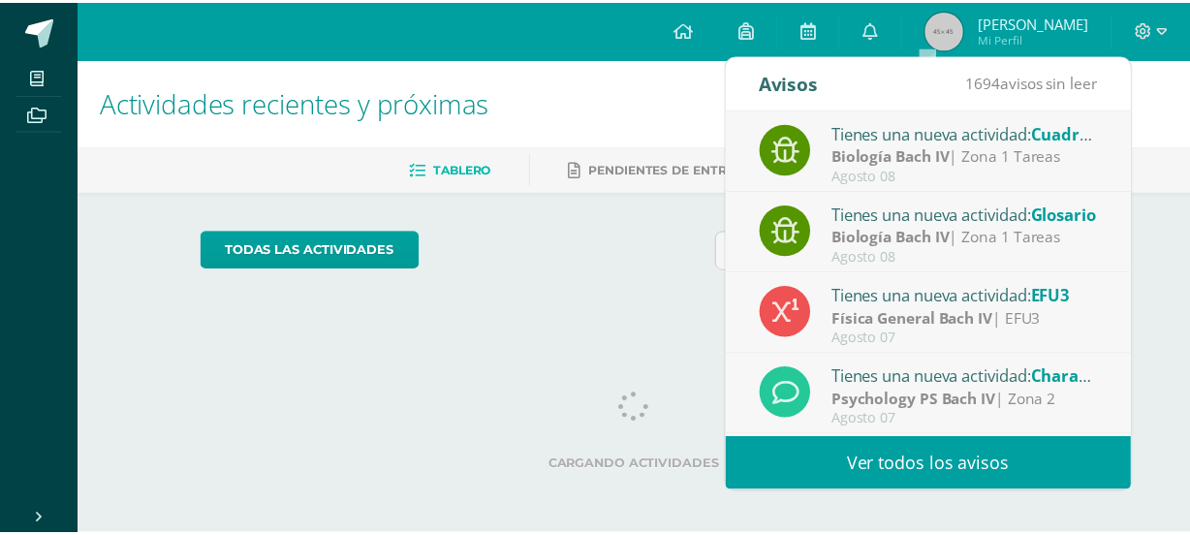
scroll to position [322, 0]
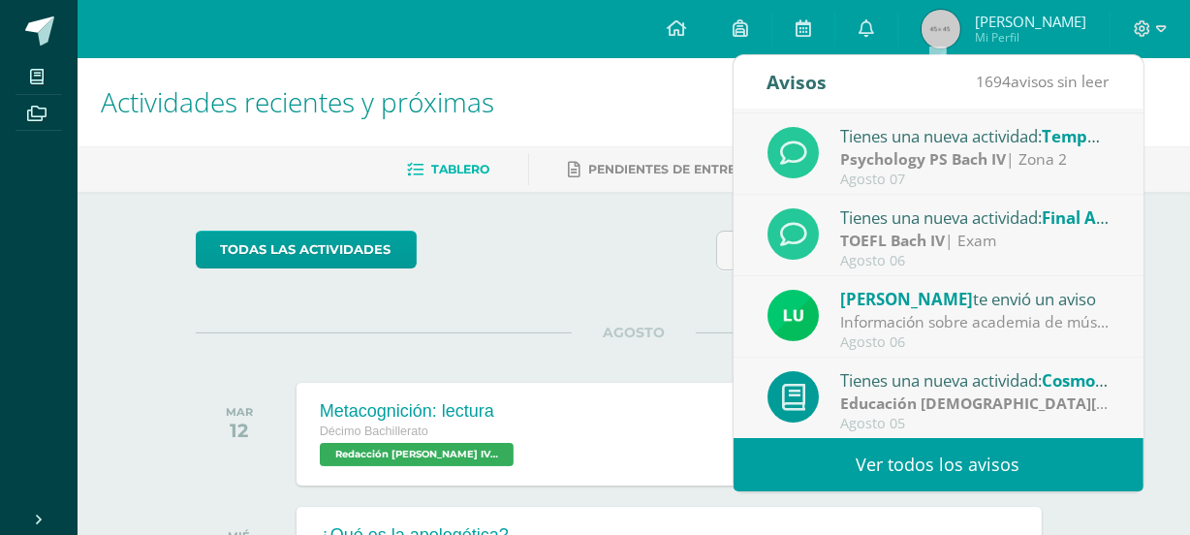
click at [999, 230] on div "TOEFL [PERSON_NAME] IV | Exam" at bounding box center [974, 241] width 269 height 22
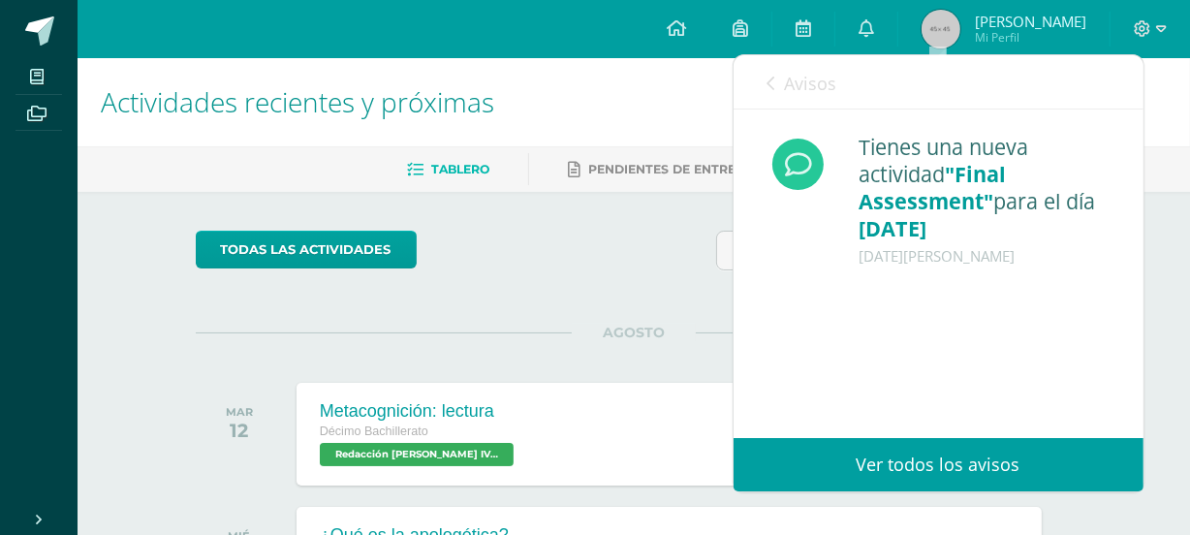
click at [790, 87] on span "Avisos" at bounding box center [811, 83] width 52 height 23
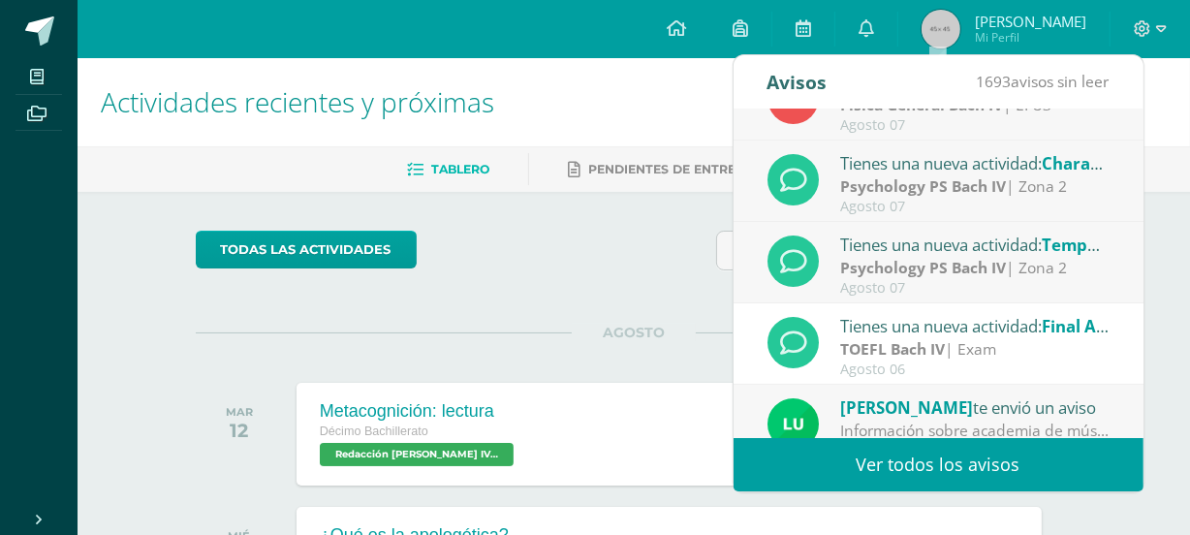
scroll to position [0, 0]
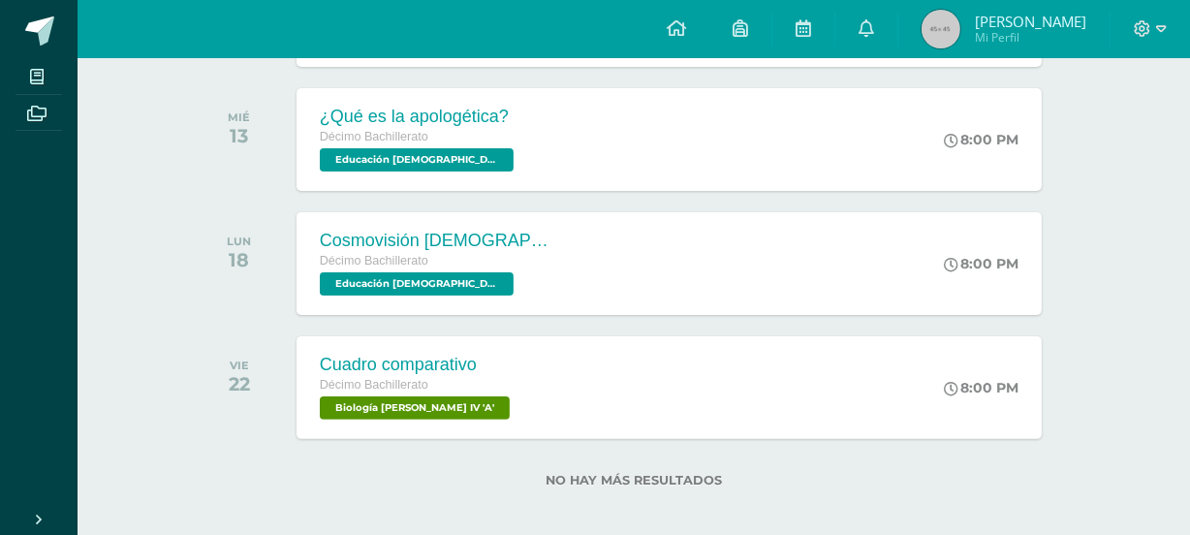
scroll to position [424, 0]
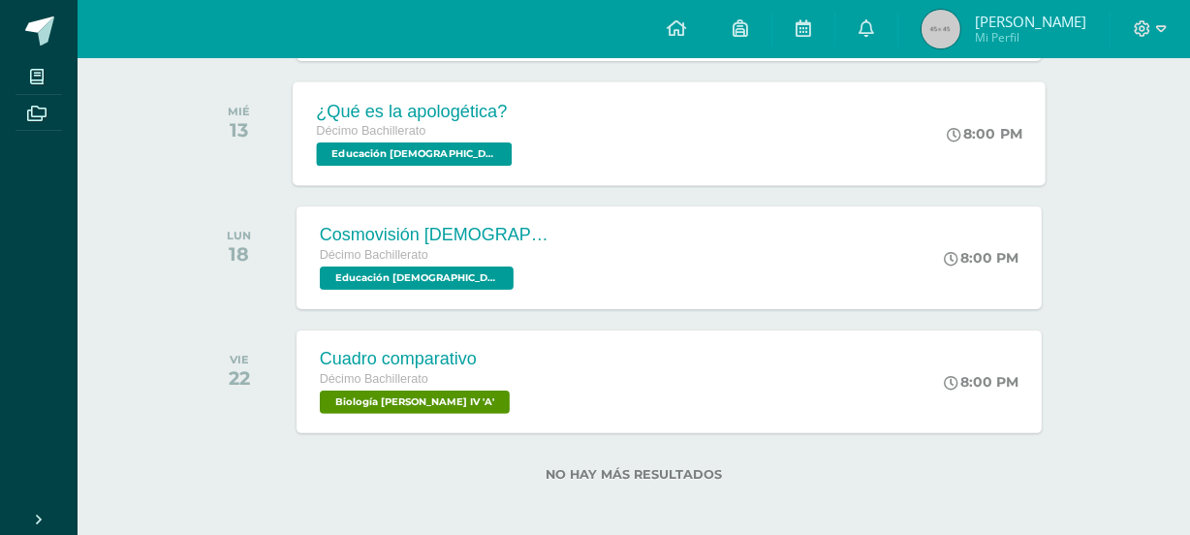
click at [740, 106] on div "¿Qué es la apologética? Décimo Bachillerato Educación [DEMOGRAPHIC_DATA][PERSON…" at bounding box center [669, 133] width 753 height 104
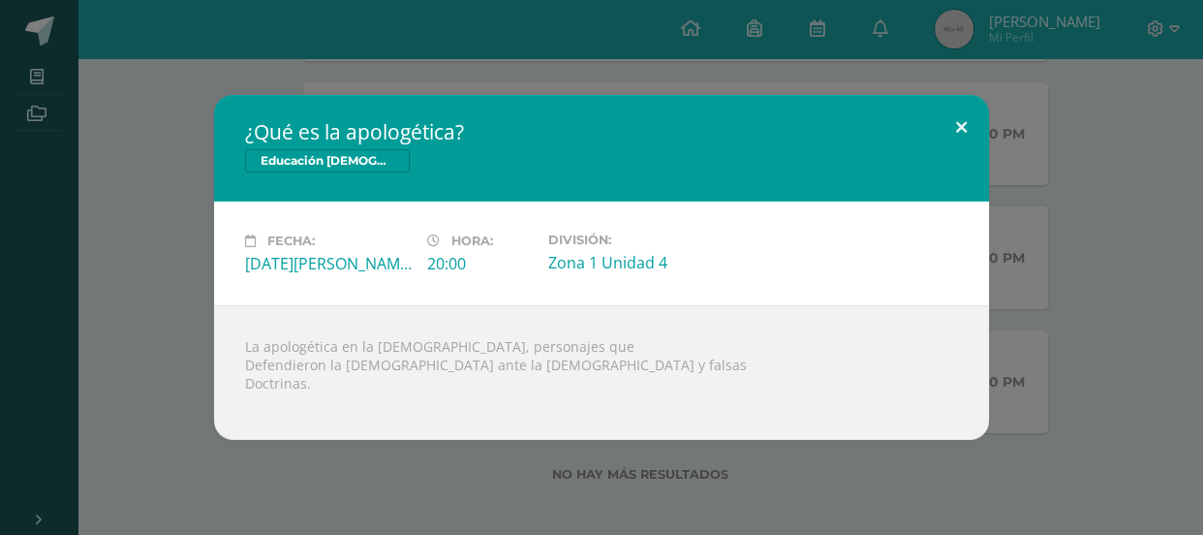
click at [965, 132] on button at bounding box center [961, 128] width 55 height 66
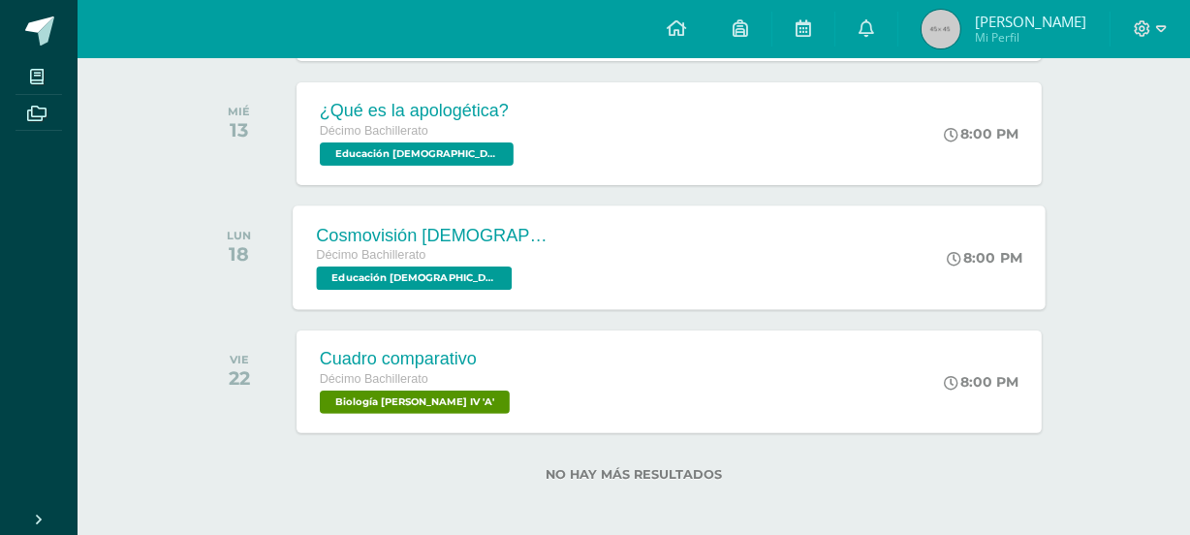
click at [641, 282] on div "Cosmovisión [DEMOGRAPHIC_DATA] Décimo Bachillerato Educación [DEMOGRAPHIC_DATA]…" at bounding box center [669, 257] width 753 height 104
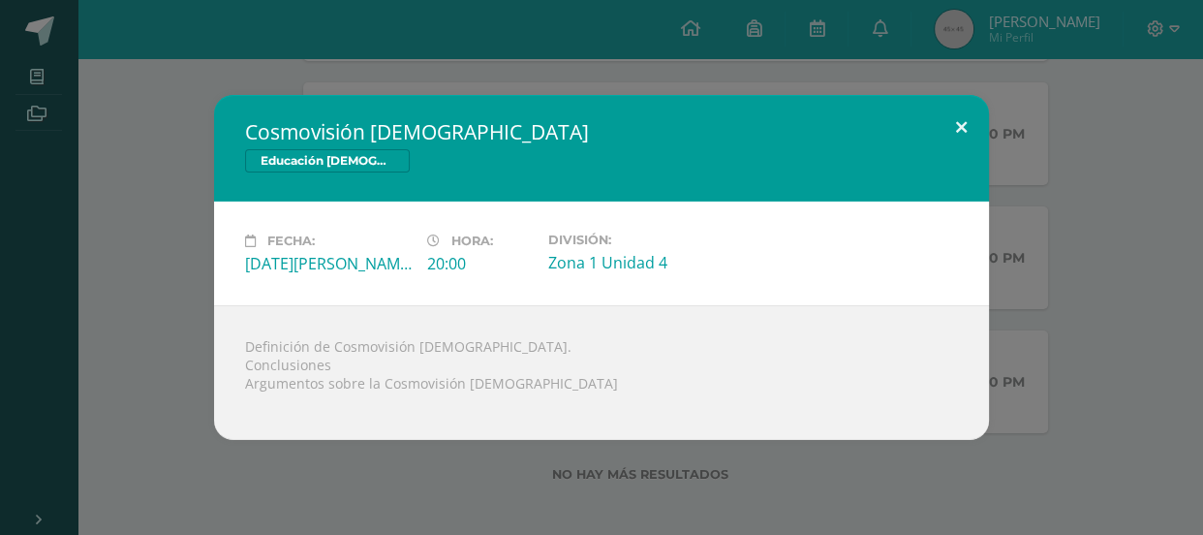
click at [959, 138] on button at bounding box center [961, 128] width 55 height 66
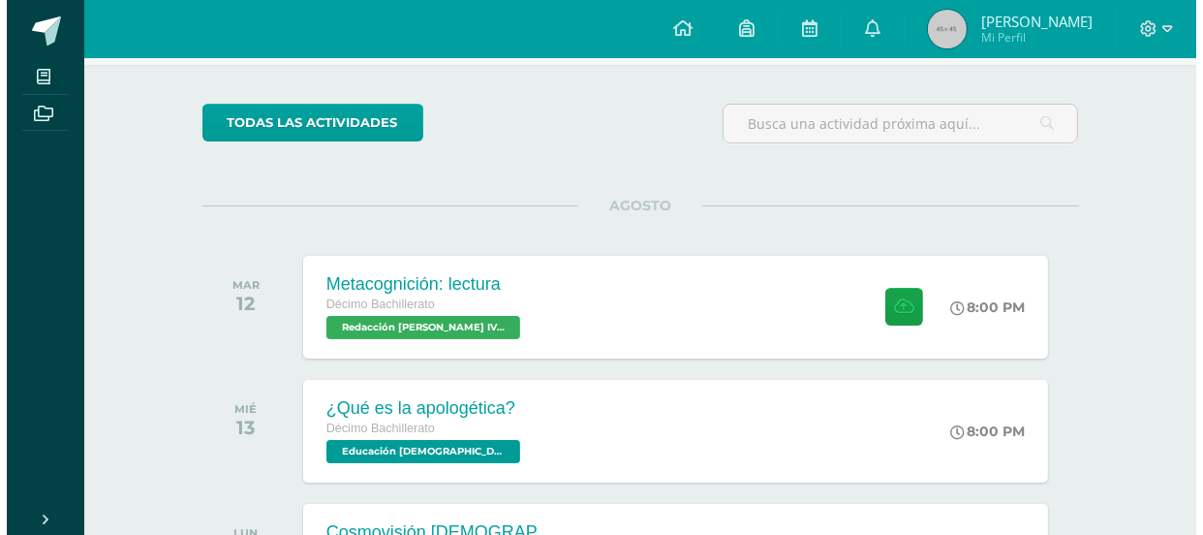
scroll to position [138, 0]
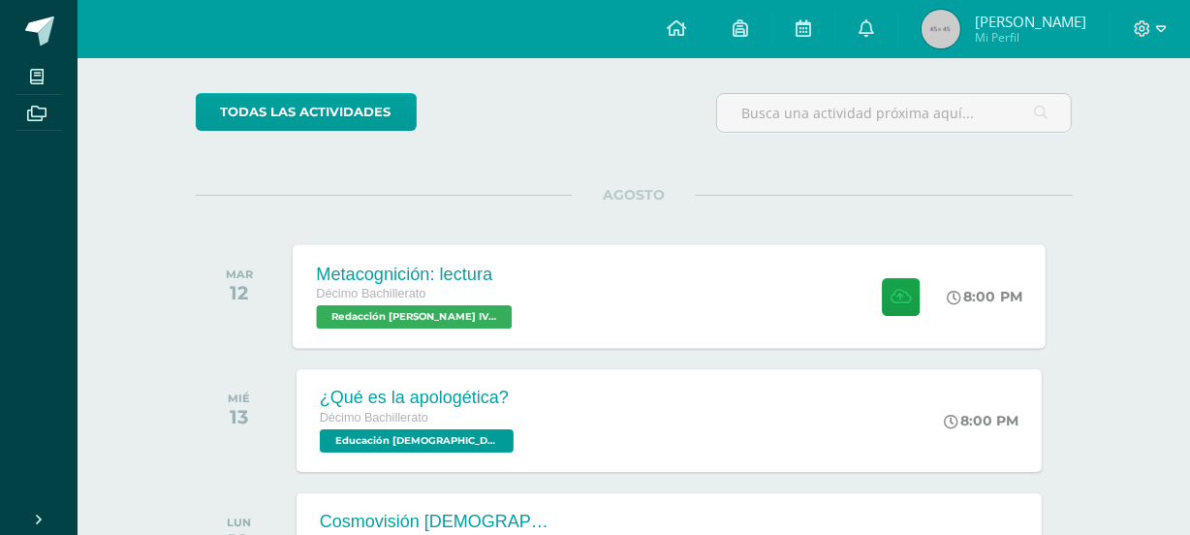
click at [667, 310] on div "Metacognición: lectura Décimo Bachillerato Redacción [PERSON_NAME] IV 'A' 8:00 …" at bounding box center [669, 296] width 753 height 104
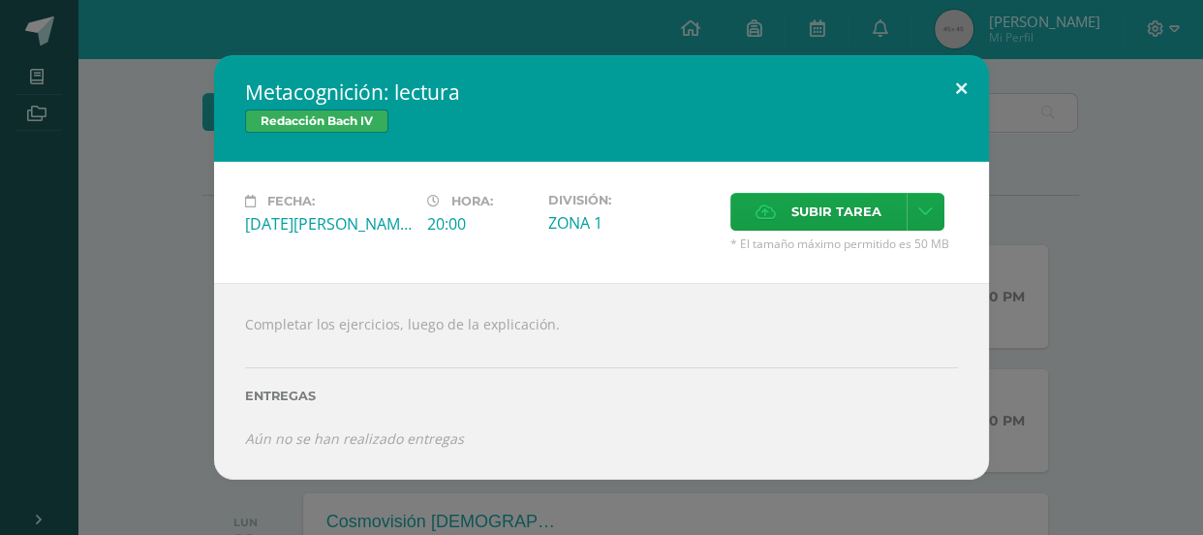
click at [966, 99] on button at bounding box center [961, 88] width 55 height 66
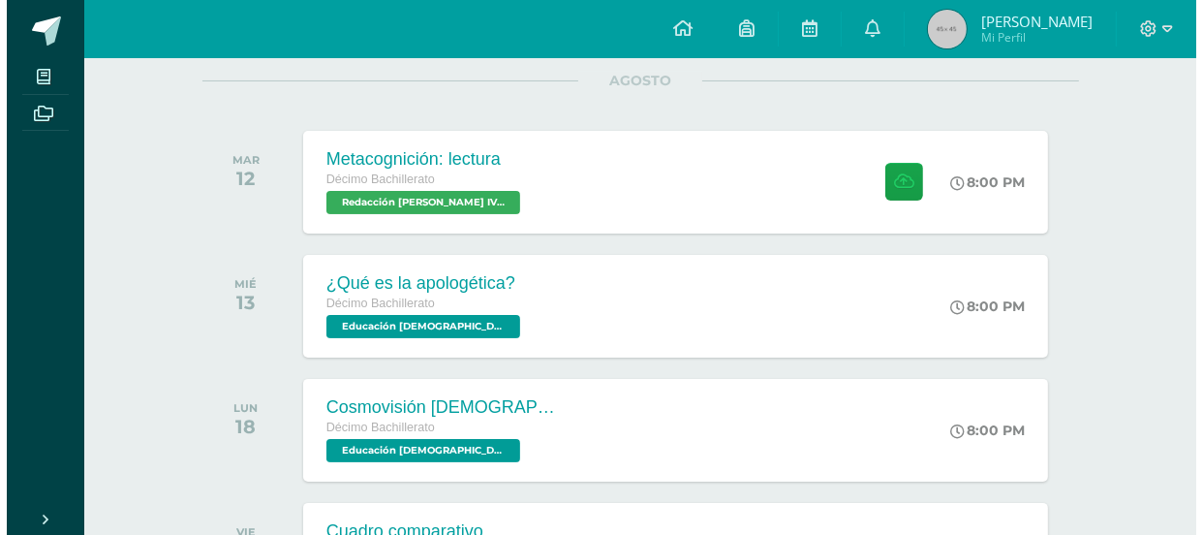
scroll to position [433, 0]
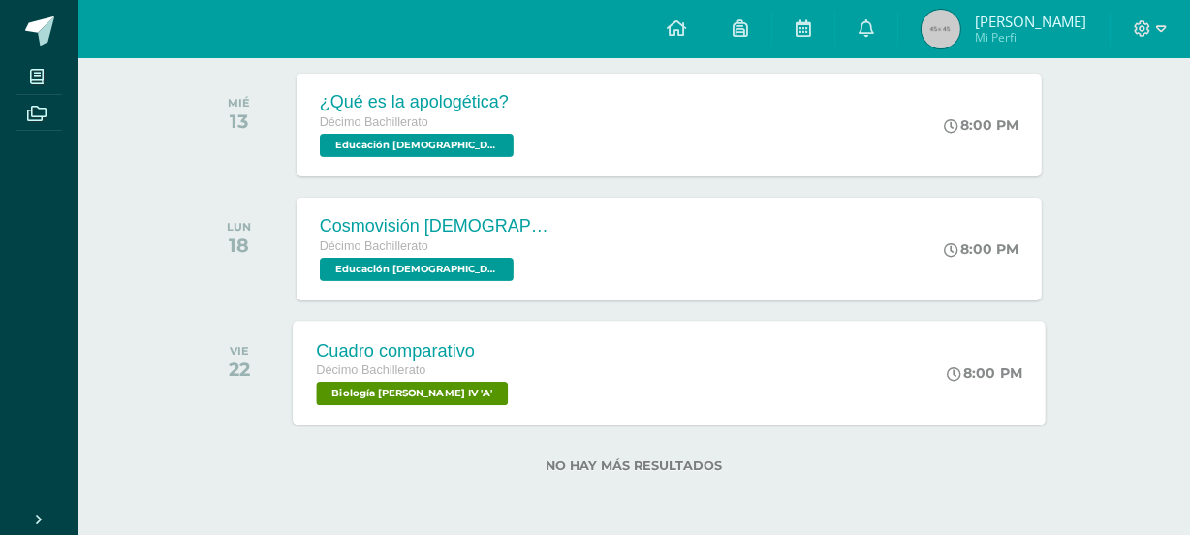
click at [534, 375] on div "Cuadro comparativo Décimo Bachillerato Biología [PERSON_NAME] IV 'A' 8:00 PM Cu…" at bounding box center [669, 373] width 753 height 104
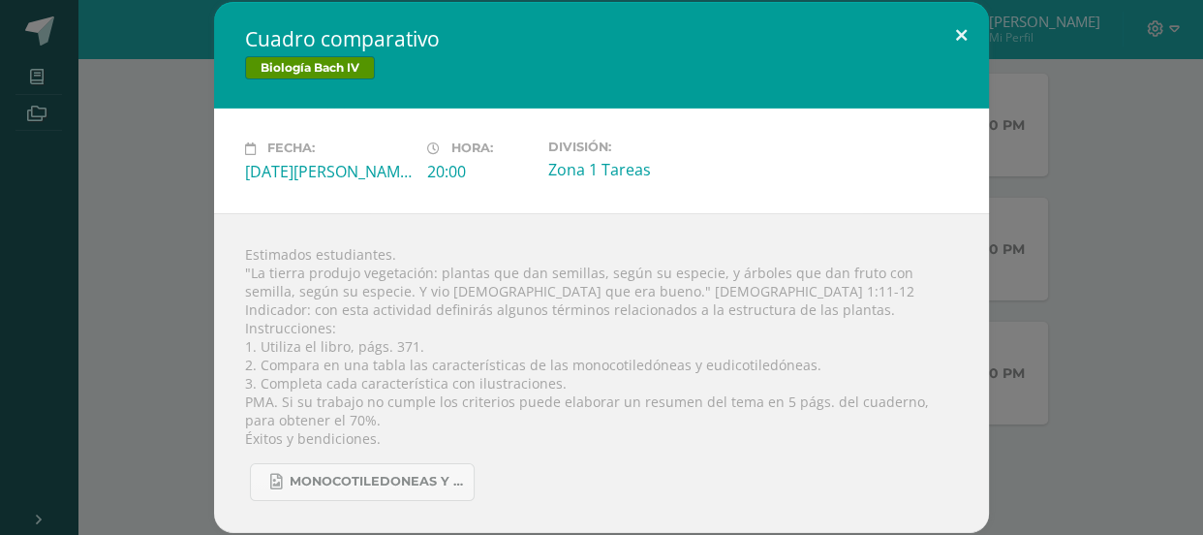
click at [944, 47] on button at bounding box center [961, 35] width 55 height 66
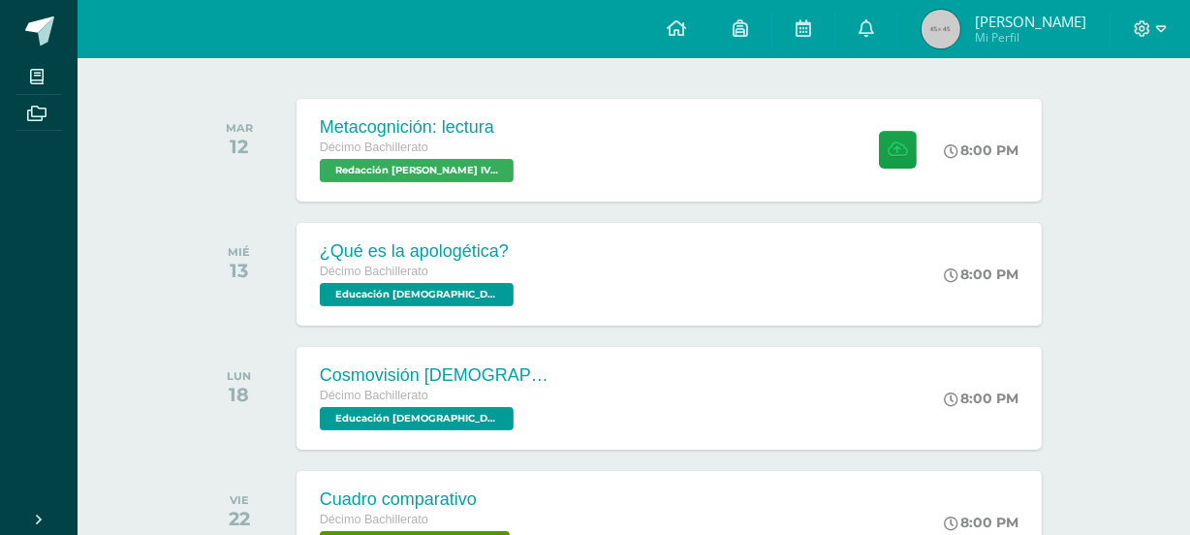
scroll to position [301, 0]
